Goal: Transaction & Acquisition: Book appointment/travel/reservation

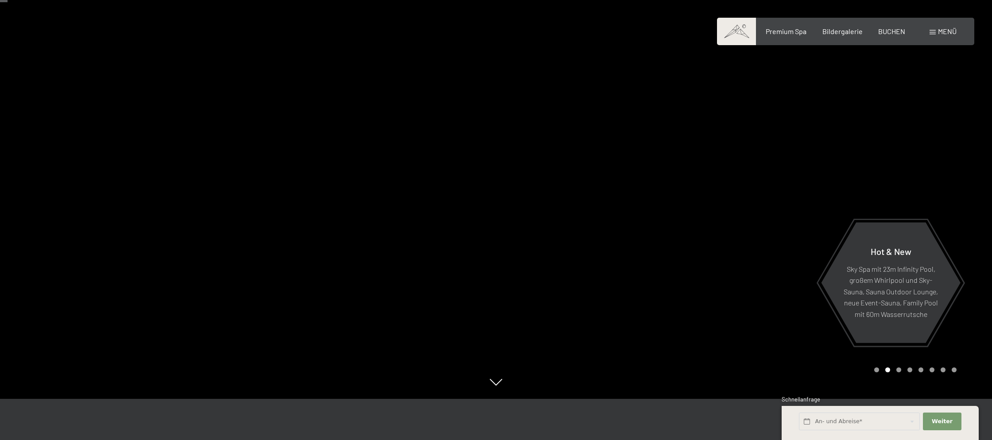
click at [891, 36] on div "Buchen Anfragen Premium Spa Bildergalerie BUCHEN Menü DE IT EN Gutschein Bilder…" at bounding box center [846, 32] width 222 height 10
click at [892, 31] on span "BUCHEN" at bounding box center [891, 30] width 27 height 8
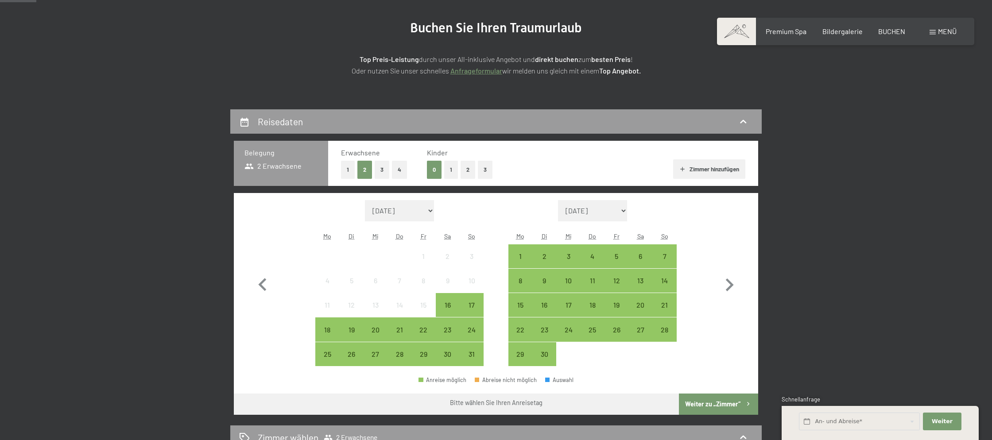
scroll to position [108, 0]
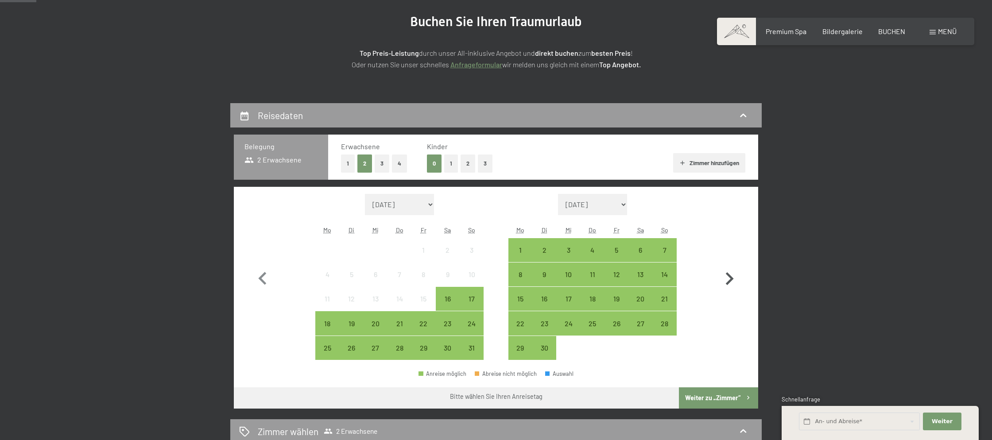
click at [731, 279] on icon "button" at bounding box center [730, 278] width 8 height 13
select select "2025-09-01"
select select "2025-10-01"
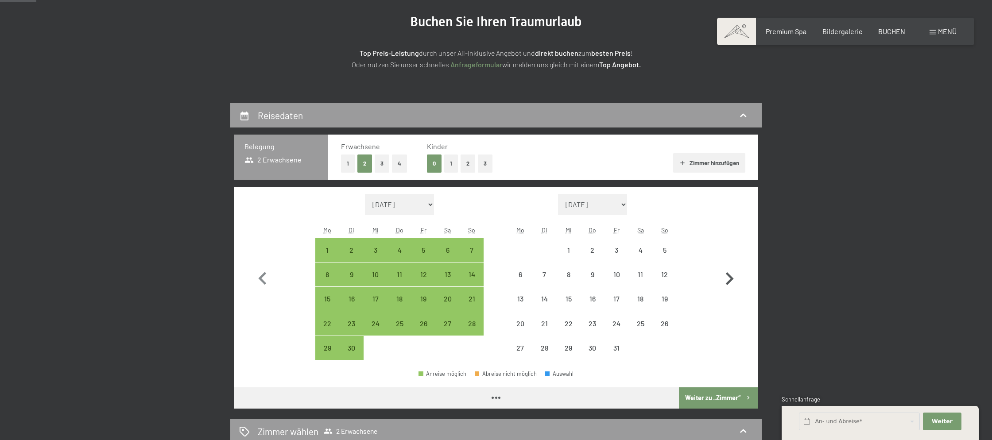
click at [731, 279] on icon "button" at bounding box center [730, 278] width 8 height 13
select select "2025-10-01"
select select "2025-11-01"
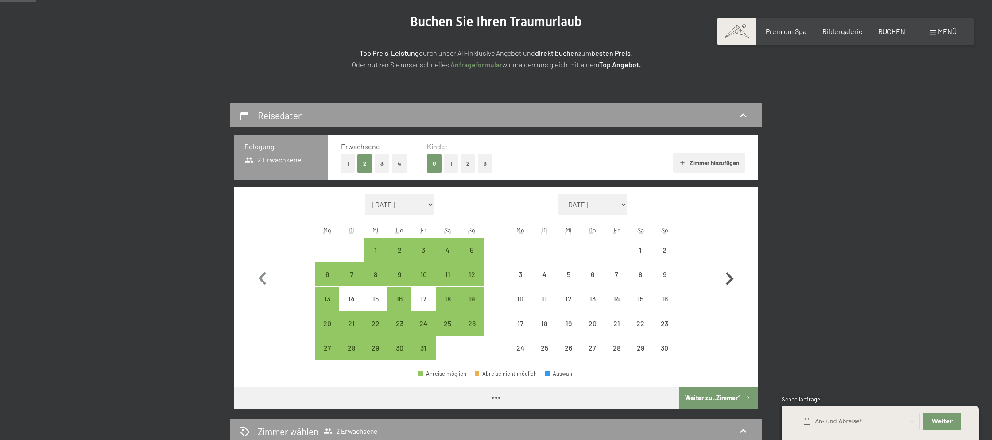
click at [731, 279] on icon "button" at bounding box center [730, 278] width 8 height 13
select select "2025-11-01"
select select "2025-12-01"
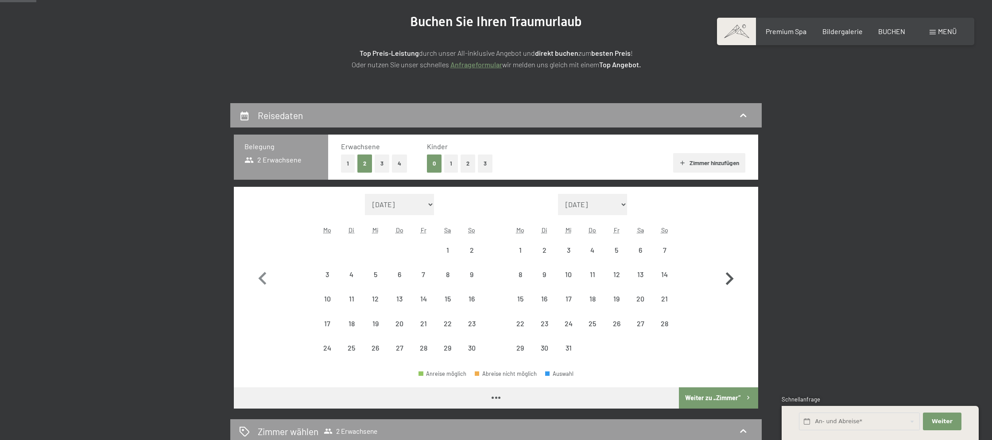
click at [731, 279] on icon "button" at bounding box center [730, 278] width 8 height 13
select select "2025-12-01"
select select "2026-01-01"
select select "2025-12-01"
select select "2026-01-01"
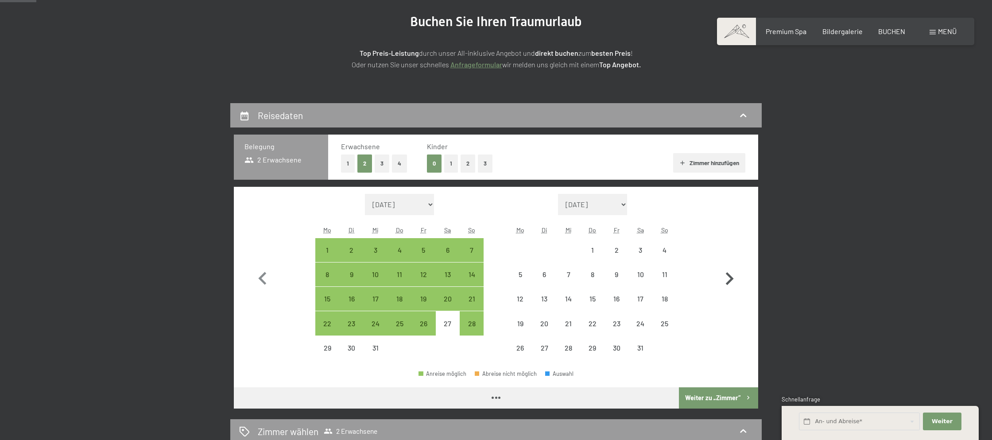
select select "2025-12-01"
select select "2026-01-01"
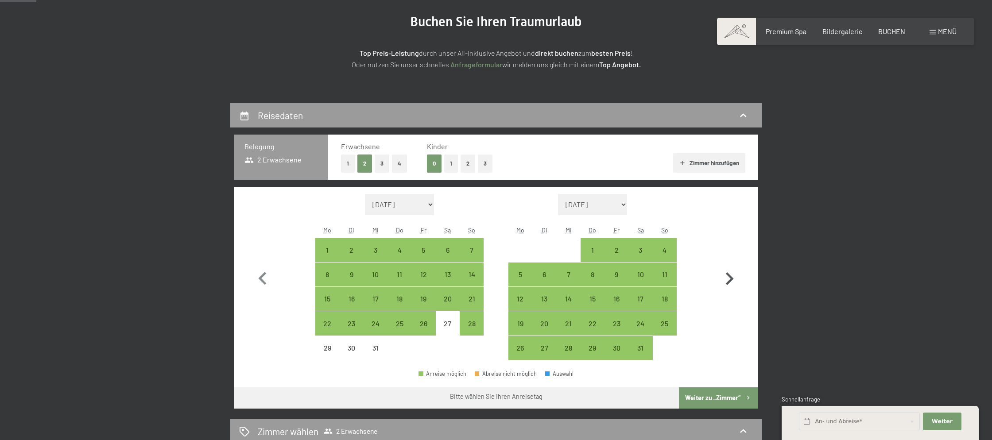
click at [731, 279] on icon "button" at bounding box center [730, 278] width 8 height 13
select select "2026-01-01"
select select "2026-02-01"
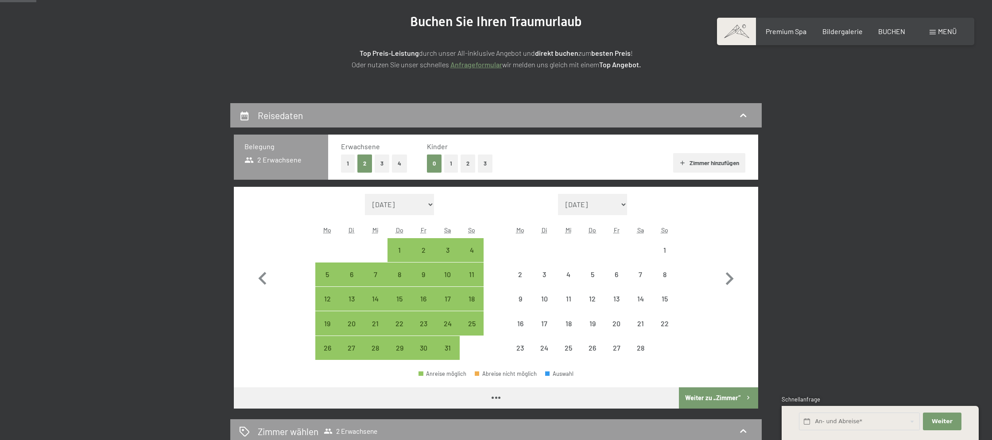
select select "2026-01-01"
select select "2026-02-01"
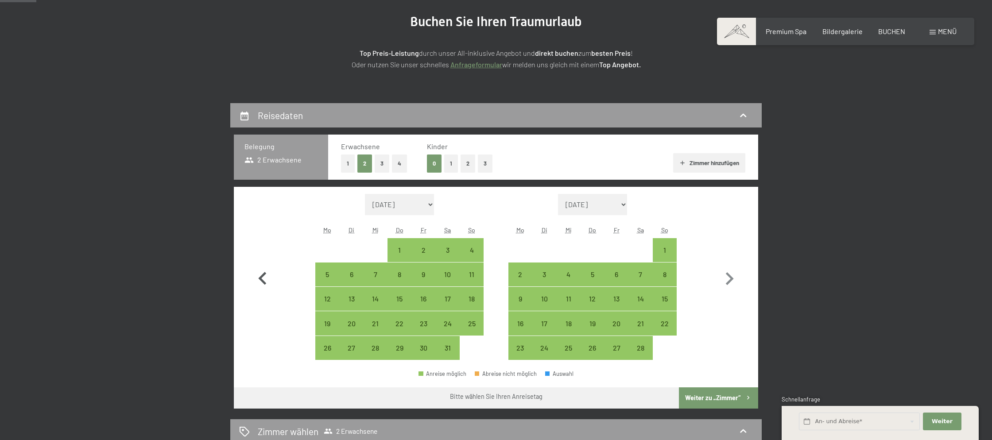
click at [260, 277] on icon "button" at bounding box center [262, 278] width 8 height 13
select select "2025-12-01"
select select "2026-01-01"
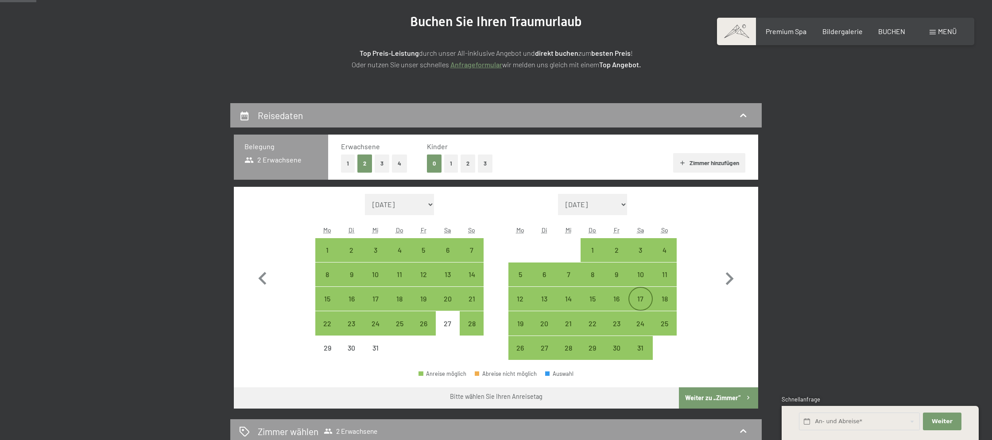
click at [638, 306] on div "17" at bounding box center [640, 306] width 22 height 22
select select "2025-12-01"
select select "2026-01-01"
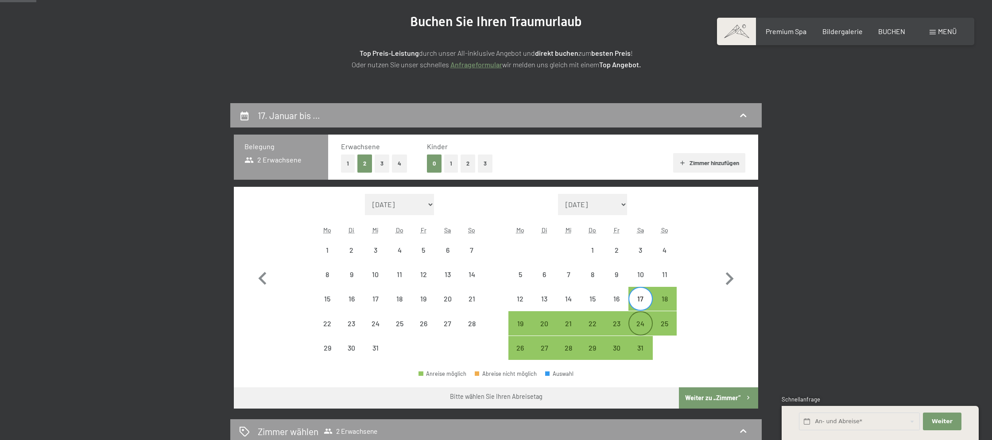
click at [644, 319] on div "24" at bounding box center [640, 323] width 22 height 22
select select "2025-12-01"
select select "2026-01-01"
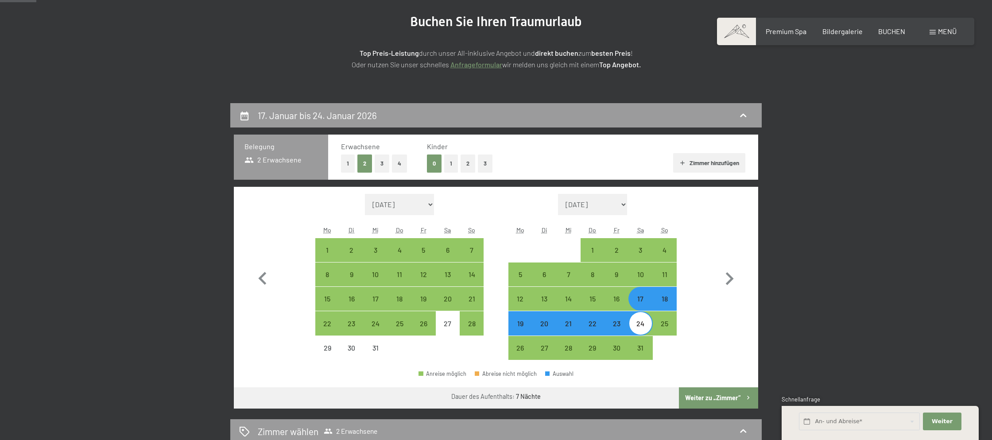
click at [378, 163] on button "3" at bounding box center [382, 164] width 15 height 18
select select "2025-12-01"
select select "2026-01-01"
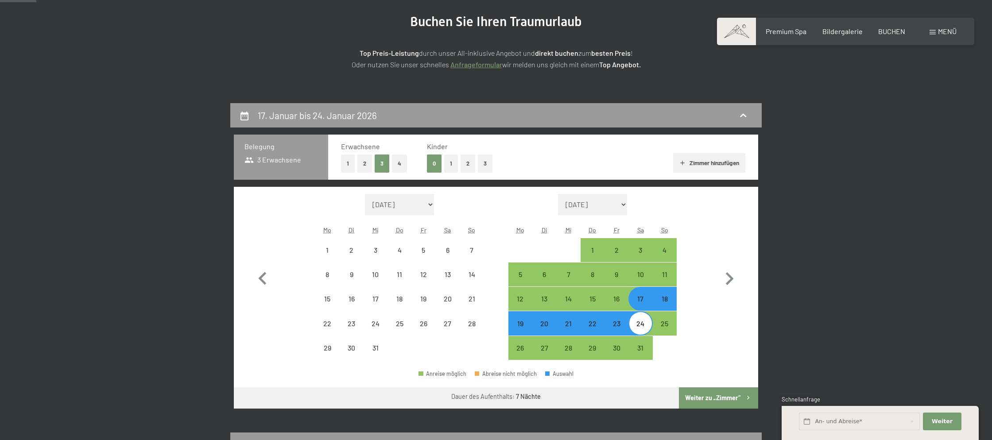
select select "2025-12-01"
select select "2026-01-01"
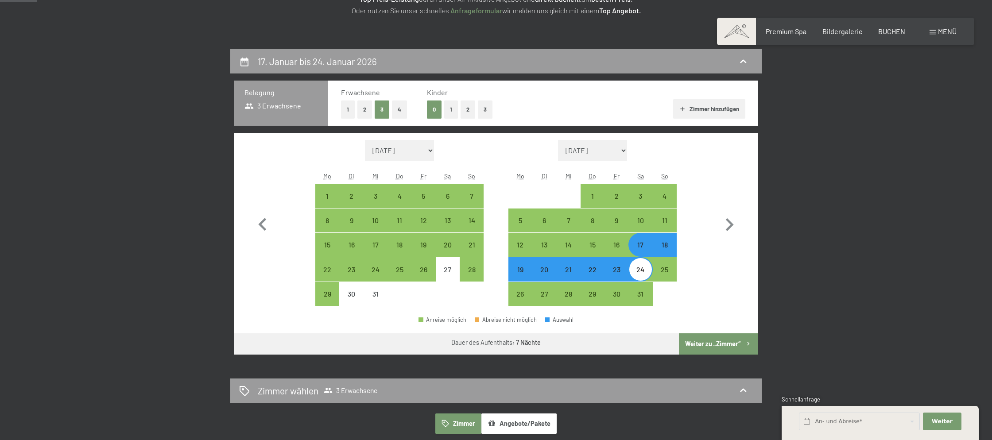
scroll to position [164, 0]
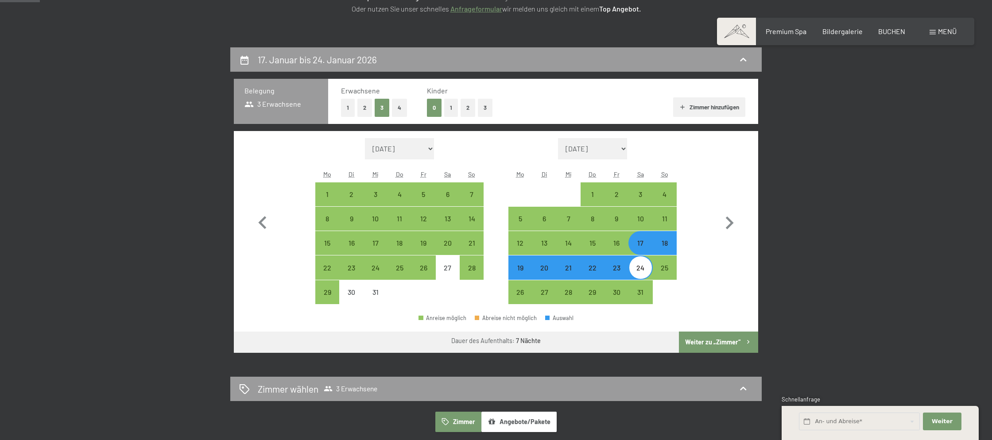
click at [721, 341] on button "Weiter zu „Zimmer“" at bounding box center [718, 342] width 79 height 21
select select "2025-12-01"
select select "2026-01-01"
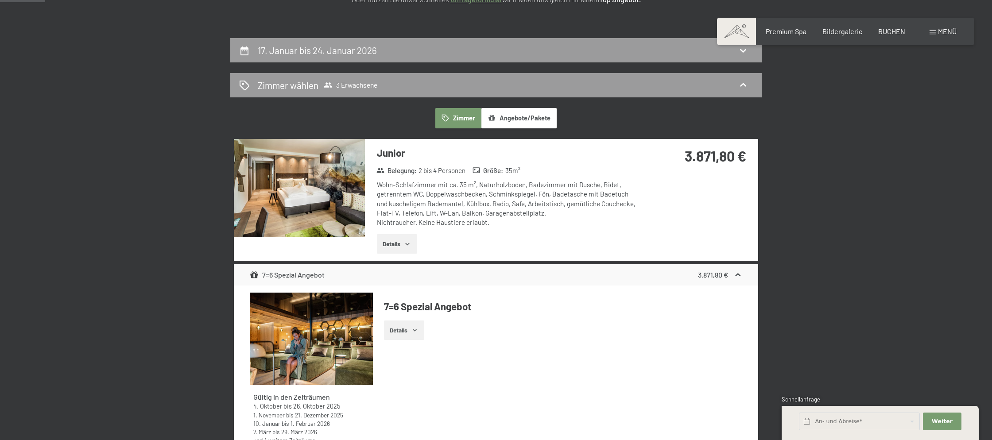
scroll to position [174, 0]
click at [404, 240] on button "Details" at bounding box center [397, 243] width 40 height 19
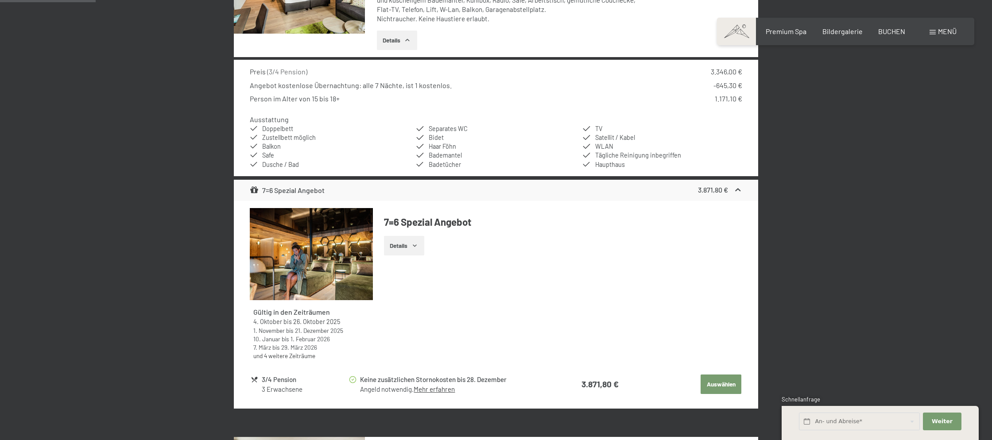
scroll to position [380, 0]
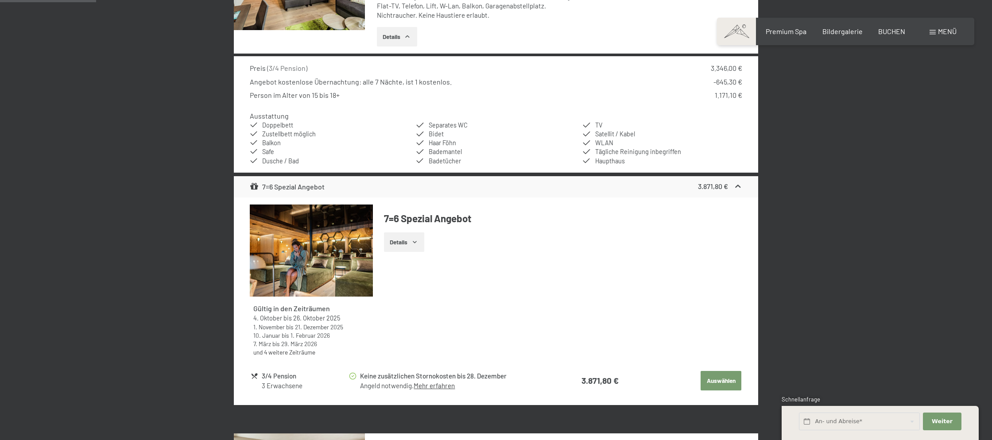
click at [722, 382] on button "Auswählen" at bounding box center [721, 380] width 41 height 19
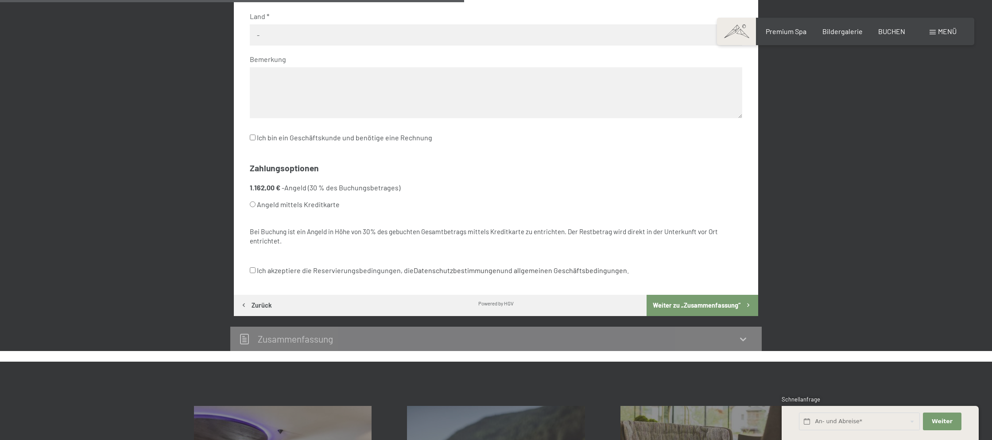
scroll to position [453, 0]
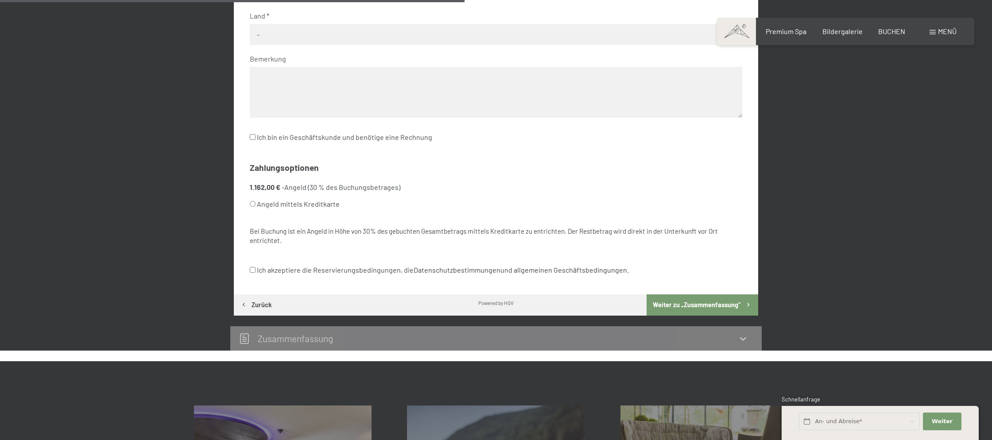
click at [260, 306] on button "Zurück" at bounding box center [256, 305] width 44 height 21
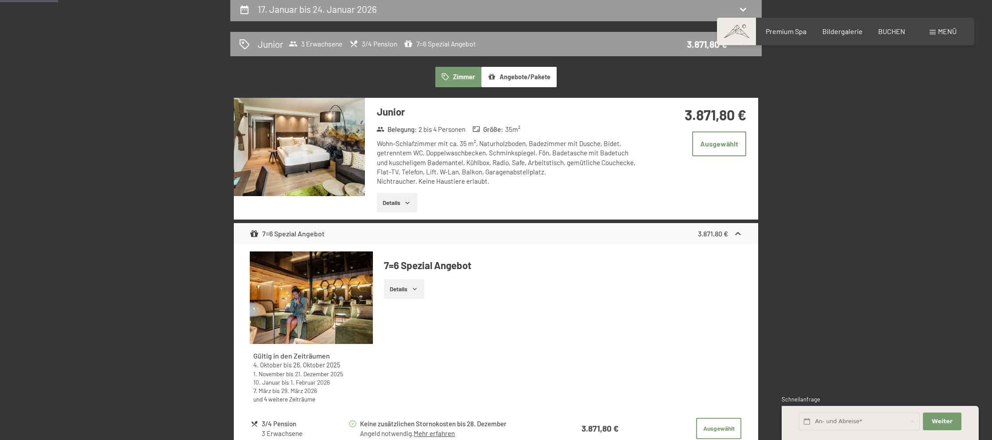
scroll to position [231, 0]
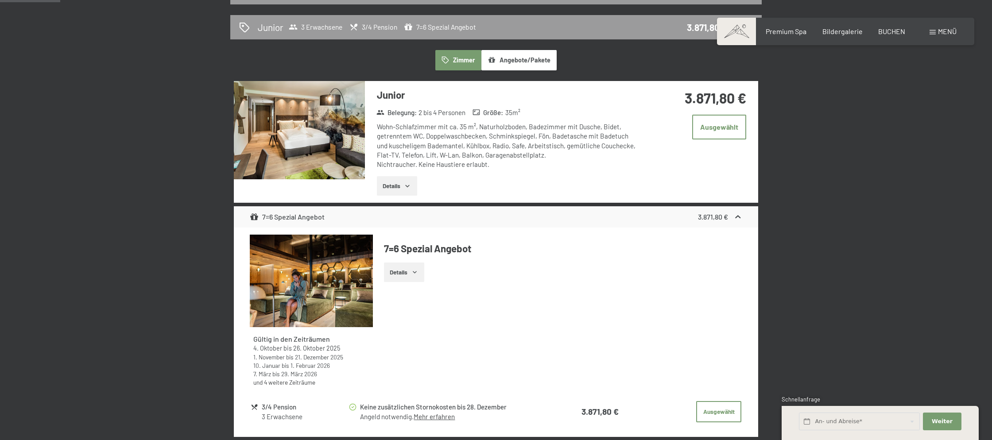
click at [402, 269] on button "Details" at bounding box center [404, 272] width 40 height 19
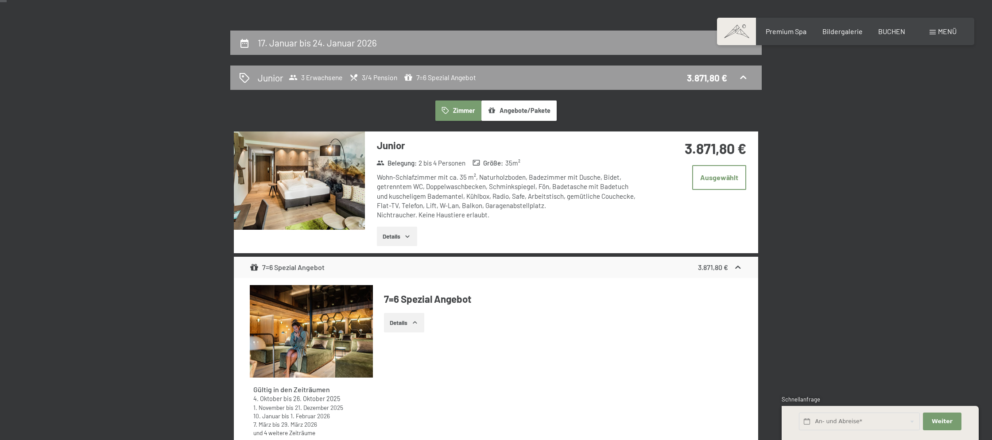
scroll to position [0, 0]
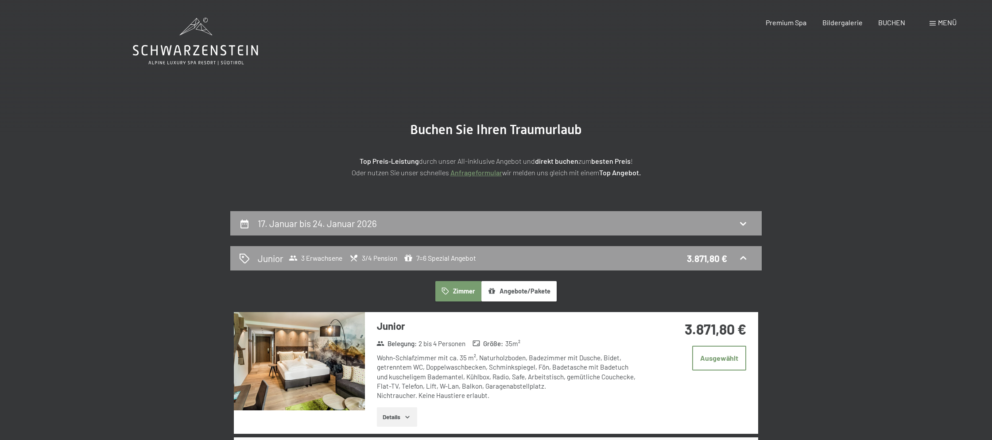
click at [937, 24] on div "Menü" at bounding box center [943, 23] width 27 height 10
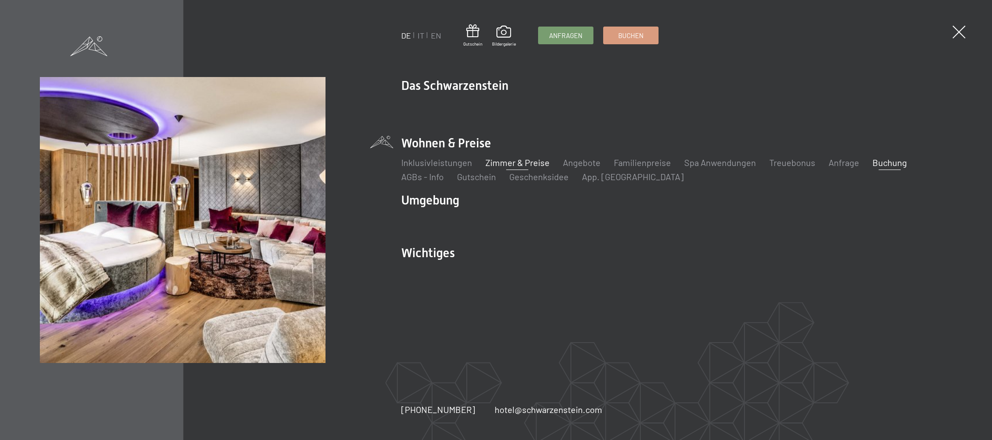
click at [512, 160] on link "Zimmer & Preise" at bounding box center [517, 162] width 64 height 11
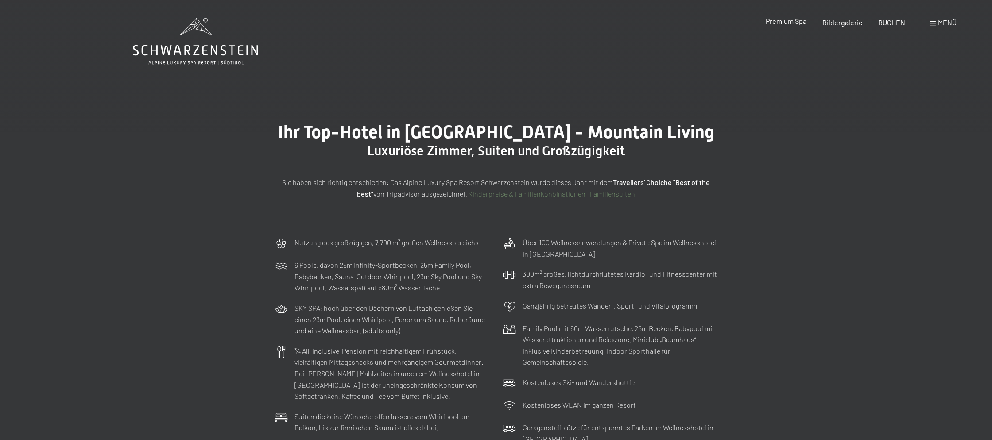
click at [787, 23] on span "Premium Spa" at bounding box center [786, 21] width 41 height 8
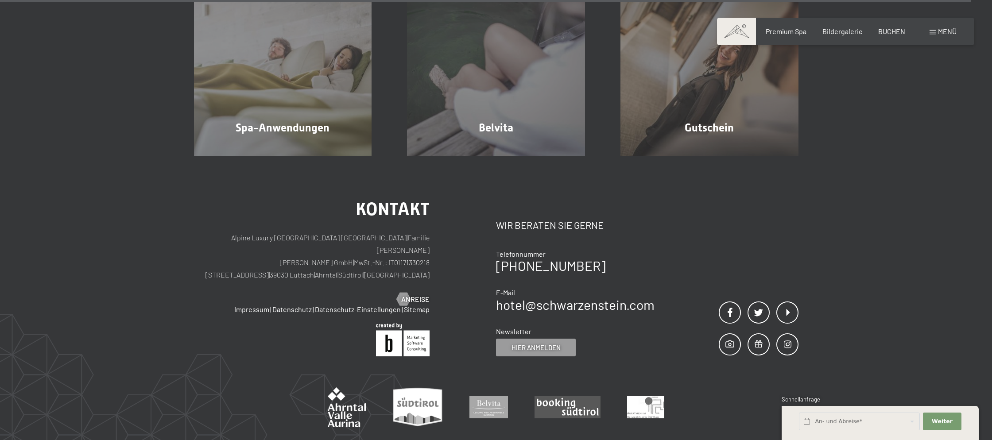
scroll to position [5860, 0]
drag, startPoint x: 433, startPoint y: 262, endPoint x: 257, endPoint y: 256, distance: 175.5
click at [257, 256] on div "Kontakt Alpine Luxury SPA Resort SCHWARZENSTEIN | Familie Zimmerhofer Otmar Zim…" at bounding box center [345, 279] width 303 height 156
copy p "Dorfstraße 11 | 39030 Luttach | Ahrntal | Südtirol | Italien"
click at [382, 260] on p "Alpine Luxury SPA Resort SCHWARZENSTEIN | Familie Zimmerhofer Otmar Zimmerhofer…" at bounding box center [312, 257] width 236 height 50
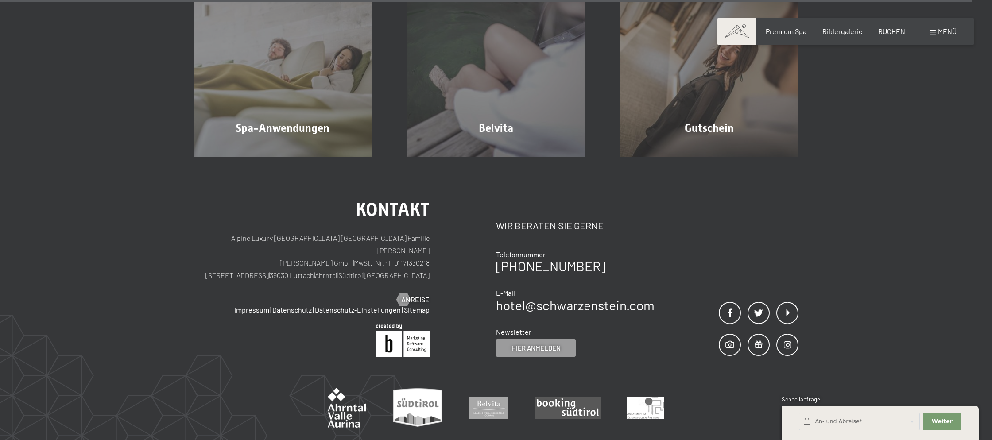
drag, startPoint x: 380, startPoint y: 259, endPoint x: 349, endPoint y: 259, distance: 30.6
click at [349, 259] on p "Alpine Luxury SPA Resort SCHWARZENSTEIN | Familie Zimmerhofer Otmar Zimmerhofer…" at bounding box center [312, 257] width 236 height 50
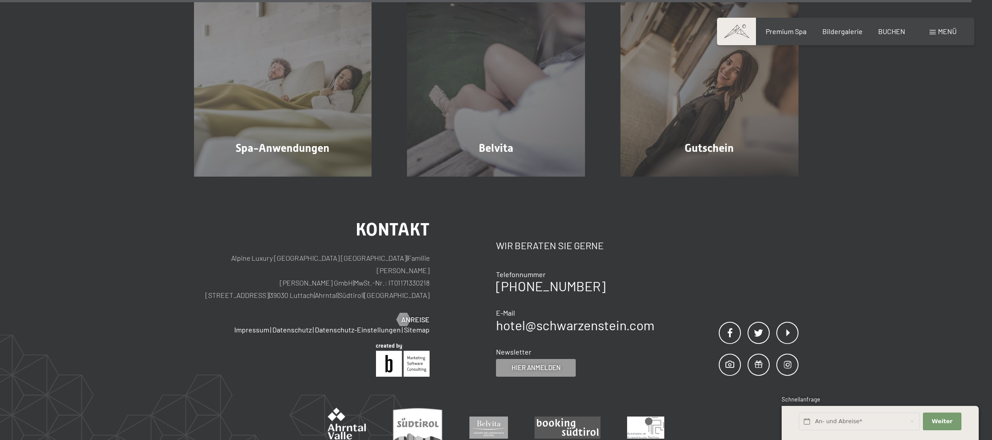
copy p "h | Ahrntal"
